Goal: Information Seeking & Learning: Learn about a topic

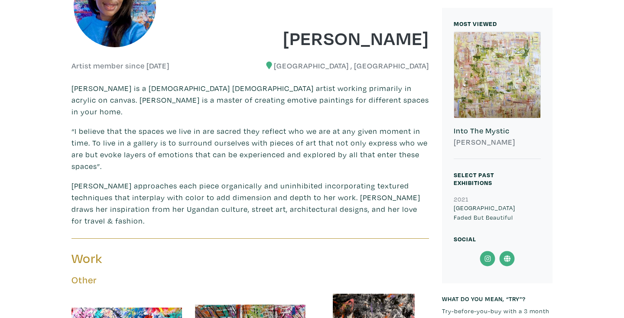
scroll to position [208, 0]
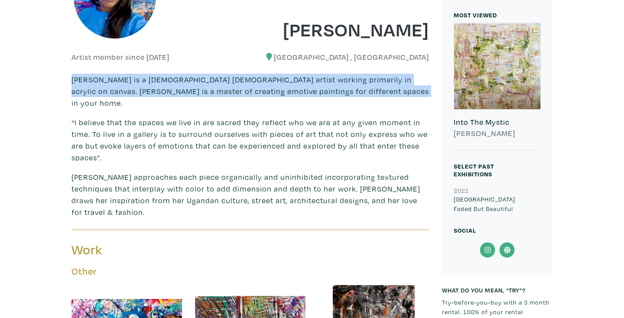
drag, startPoint x: 367, startPoint y: 91, endPoint x: 58, endPoint y: 81, distance: 309.4
copy p "[PERSON_NAME] is a [DEMOGRAPHIC_DATA] [DEMOGRAPHIC_DATA] artist working primari…"
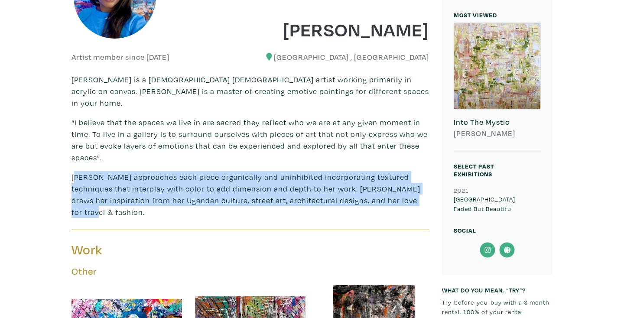
drag, startPoint x: 372, startPoint y: 189, endPoint x: 62, endPoint y: 169, distance: 310.4
copy p "[PERSON_NAME] approaches each piece organically and uninhibited incorporating t…"
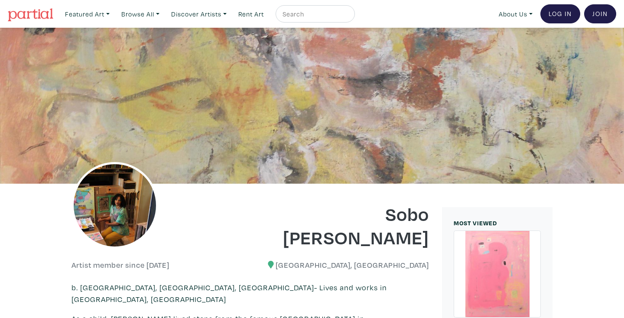
click at [187, 235] on div at bounding box center [157, 216] width 185 height 65
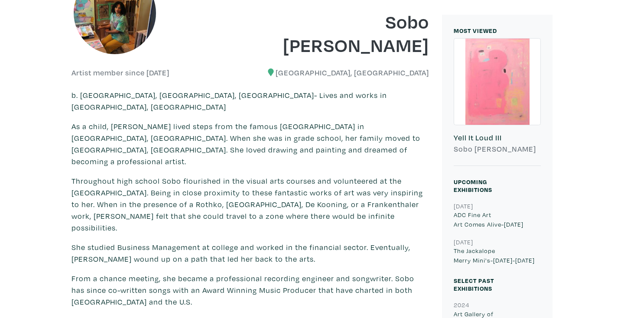
scroll to position [208, 0]
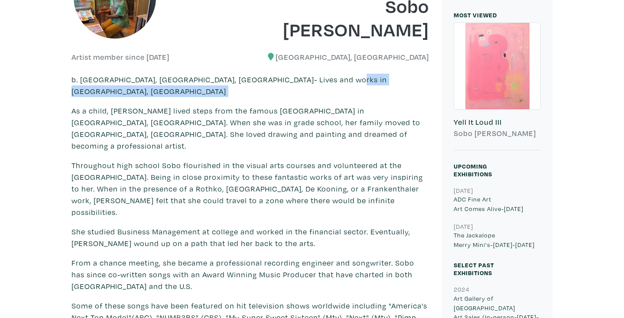
drag, startPoint x: 345, startPoint y: 80, endPoint x: 56, endPoint y: 87, distance: 289.0
click at [344, 81] on p "b. Georgetown, Guyana, South America- Lives and works in Toronto, Canada" at bounding box center [249, 85] width 357 height 23
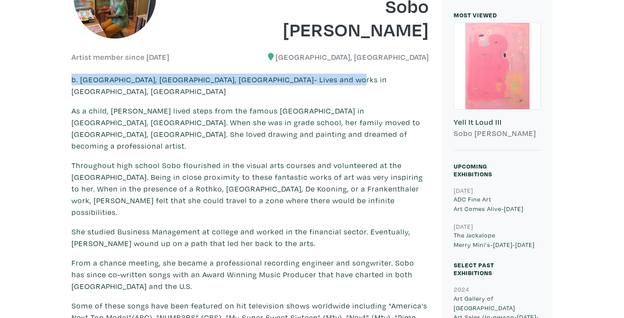
drag, startPoint x: 344, startPoint y: 81, endPoint x: 52, endPoint y: 80, distance: 292.0
copy p "b. Georgetown, Guyana, South America- Lives and works in Toronto, Canada"
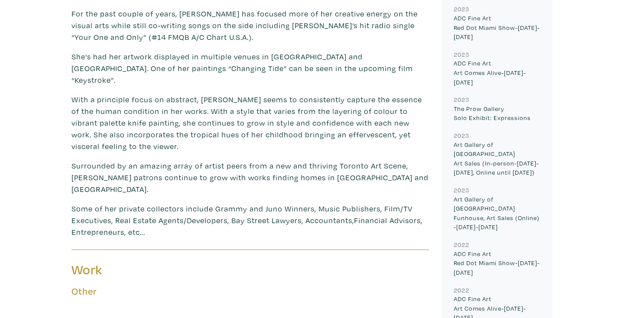
scroll to position [542, 0]
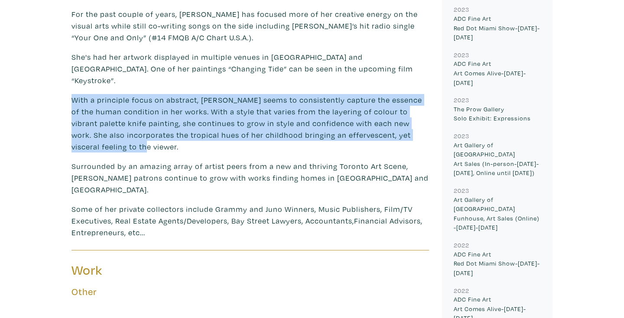
drag, startPoint x: 110, startPoint y: 100, endPoint x: 68, endPoint y: 54, distance: 62.2
copy p "With a principle focus on abstract, Sobo seems to consistently capture the esse…"
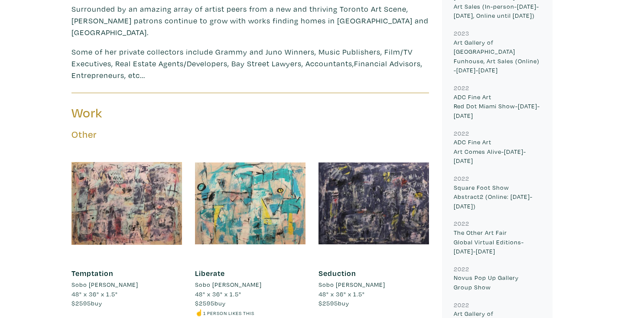
scroll to position [681, 0]
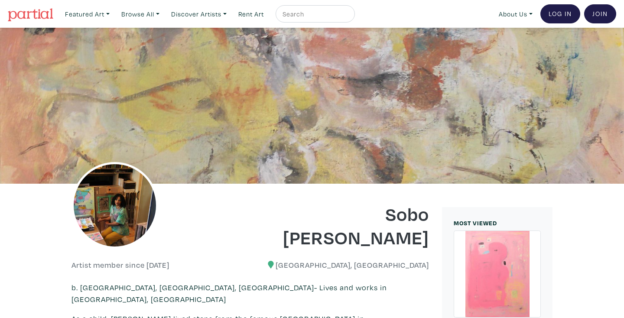
click at [284, 115] on div at bounding box center [312, 106] width 624 height 156
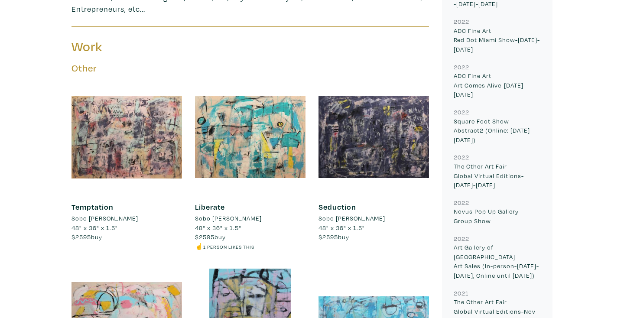
scroll to position [765, 0]
